Goal: Task Accomplishment & Management: Use online tool/utility

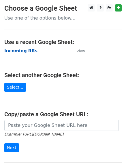
click at [18, 51] on strong "Incoming RRs" at bounding box center [20, 50] width 33 height 5
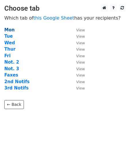
click at [9, 29] on strong "Mon" at bounding box center [9, 29] width 10 height 5
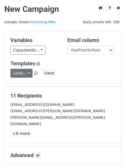
click at [21, 73] on link "Load..." at bounding box center [21, 73] width 22 height 9
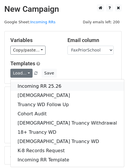
click at [42, 87] on link "Incoming RR 25.26" at bounding box center [67, 86] width 113 height 9
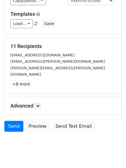
scroll to position [56, 0]
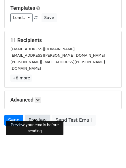
click at [37, 115] on link "Preview" at bounding box center [37, 120] width 25 height 11
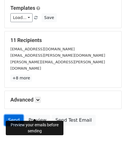
click at [15, 115] on link "Send" at bounding box center [13, 120] width 19 height 11
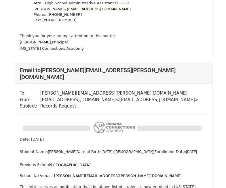
scroll to position [691, 0]
